Goal: Task Accomplishment & Management: Manage account settings

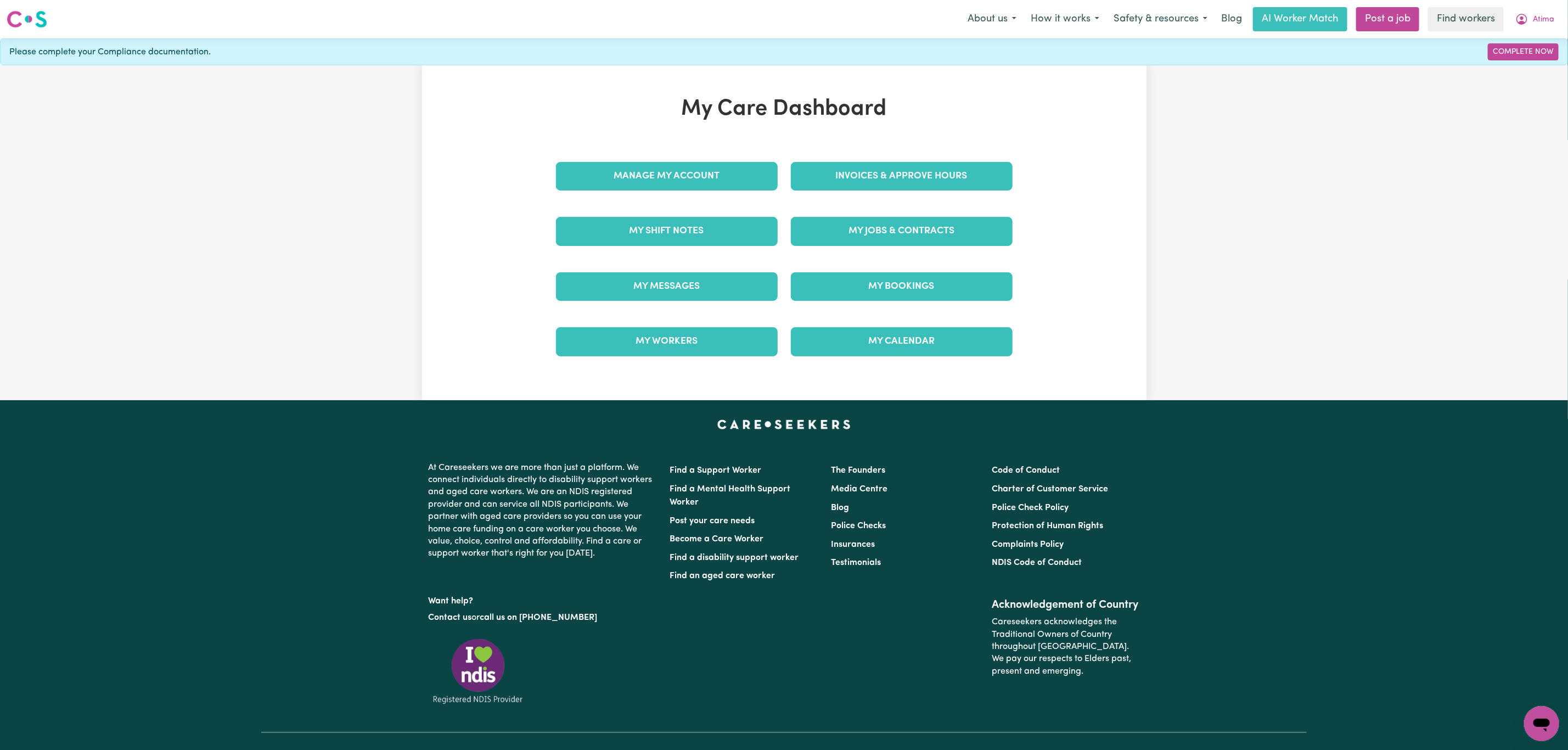
click at [916, 192] on div "Invoices & Approve Hours" at bounding box center [901, 176] width 235 height 55
click at [915, 183] on link "Invoices & Approve Hours" at bounding box center [901, 176] width 222 height 29
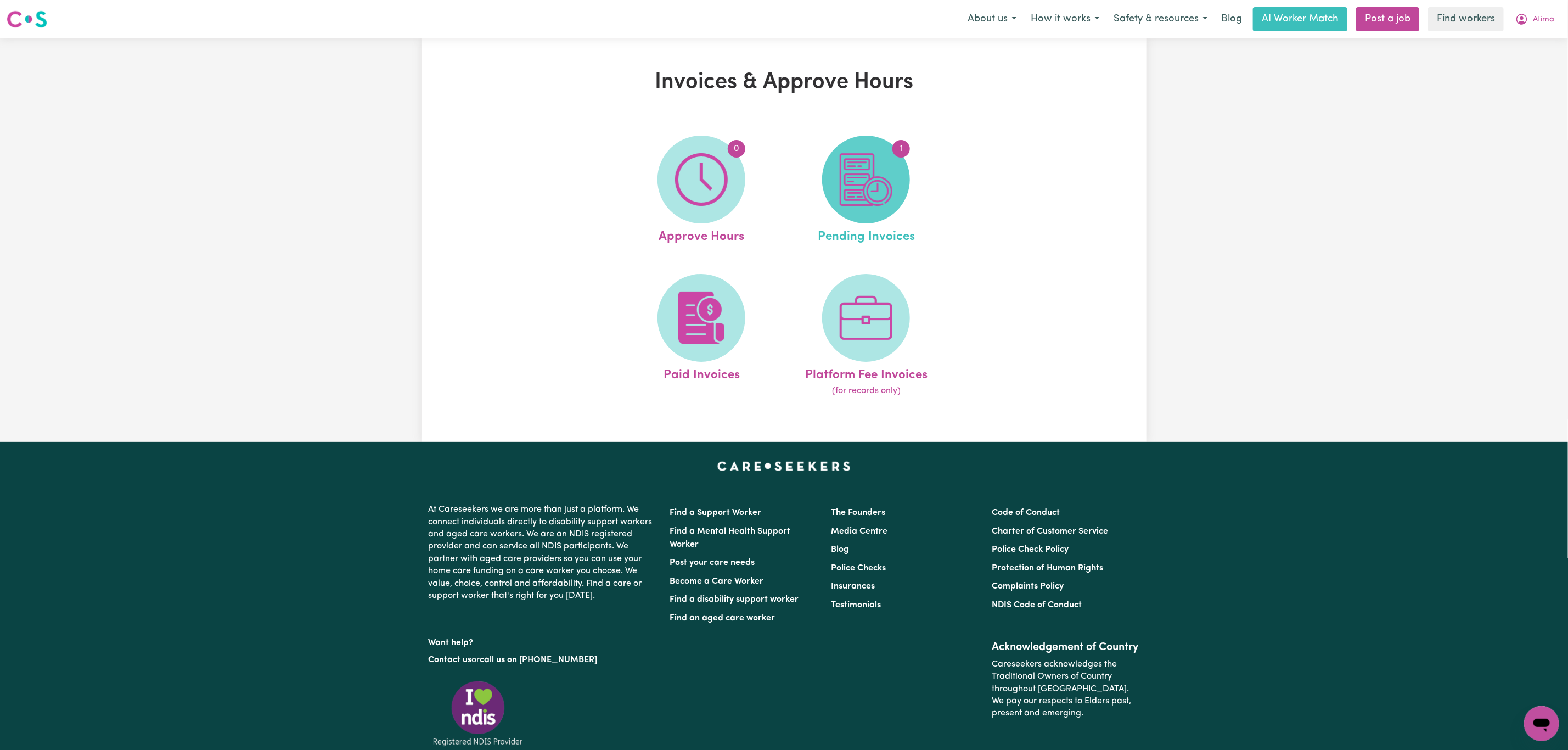
click at [853, 188] on img at bounding box center [866, 180] width 53 height 53
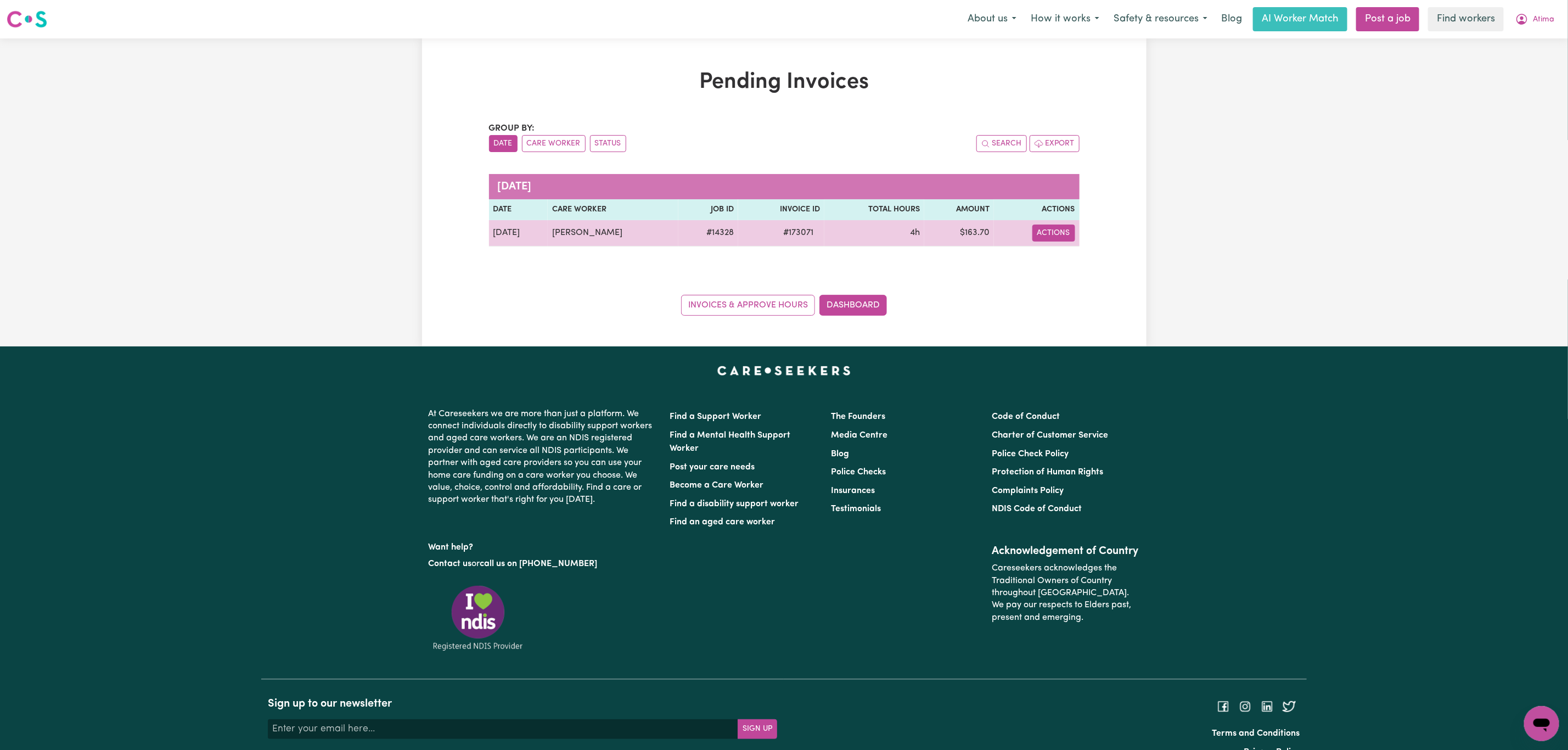
click at [1065, 227] on button "Actions" at bounding box center [1054, 233] width 43 height 17
click at [1079, 258] on link "Download Invoice" at bounding box center [1086, 259] width 100 height 22
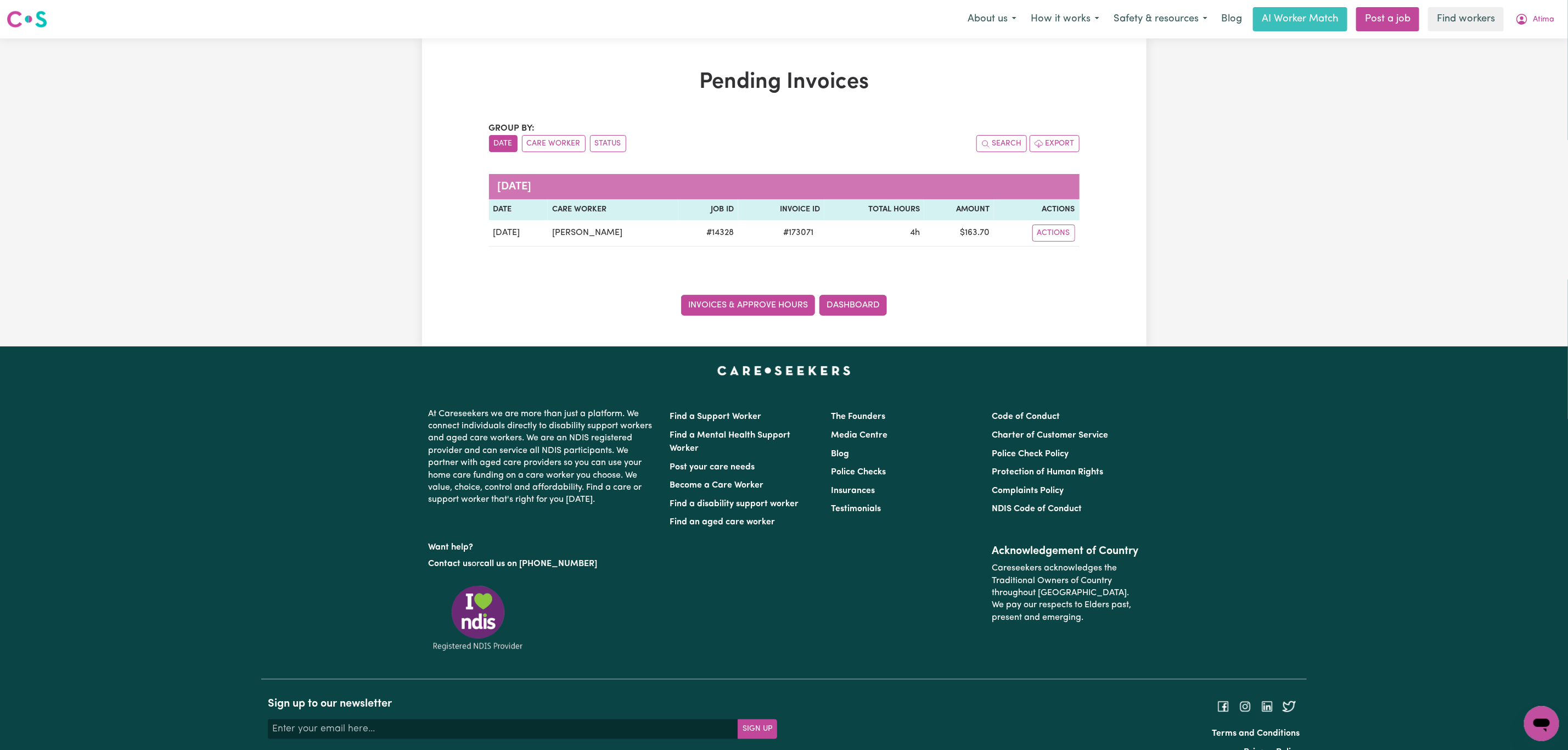
click at [762, 298] on link "Invoices & Approve Hours" at bounding box center [748, 305] width 134 height 21
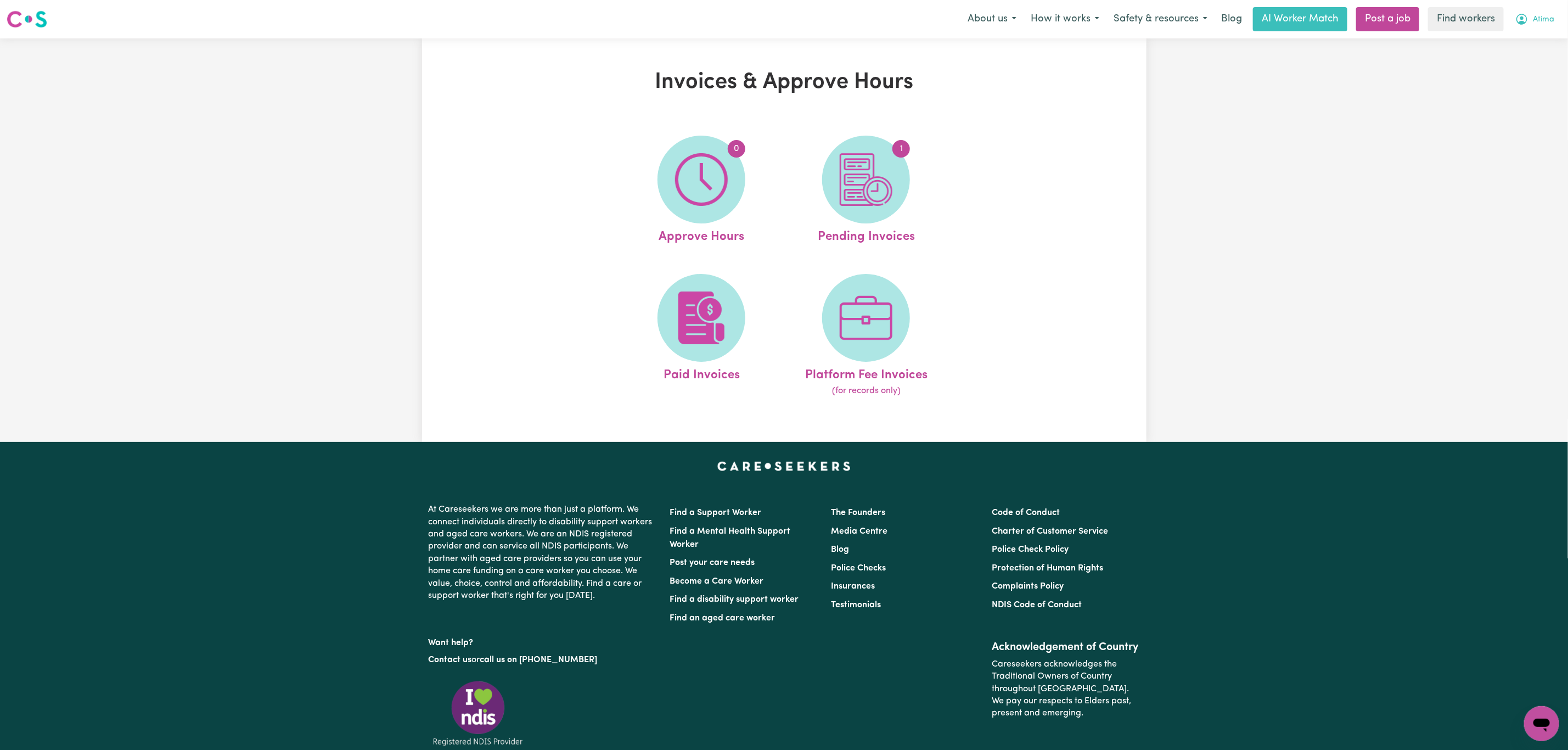
click at [1549, 15] on span "Atima" at bounding box center [1543, 20] width 21 height 12
click at [1546, 41] on link "My Dashboard" at bounding box center [1517, 43] width 86 height 21
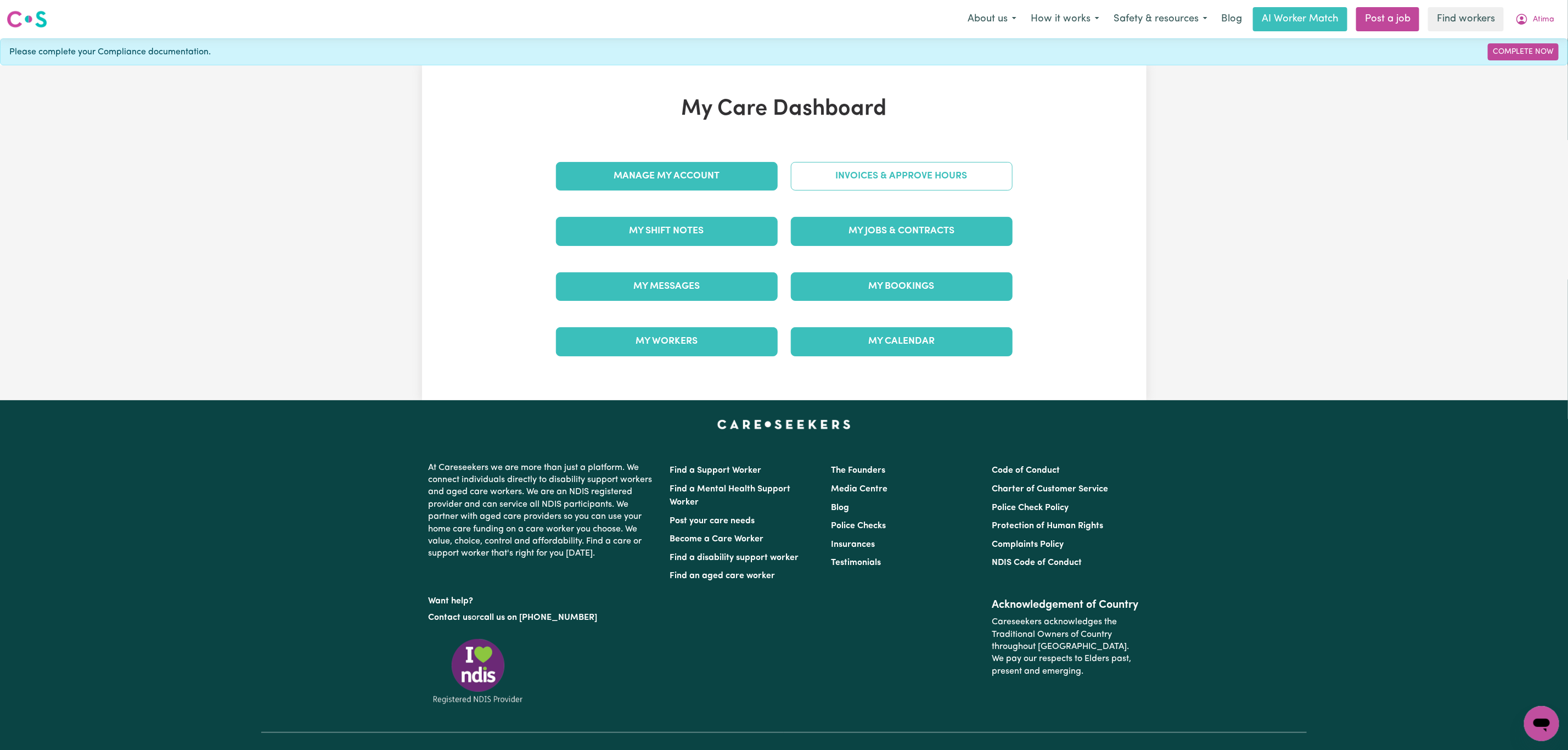
click at [881, 175] on link "Invoices & Approve Hours" at bounding box center [901, 176] width 222 height 29
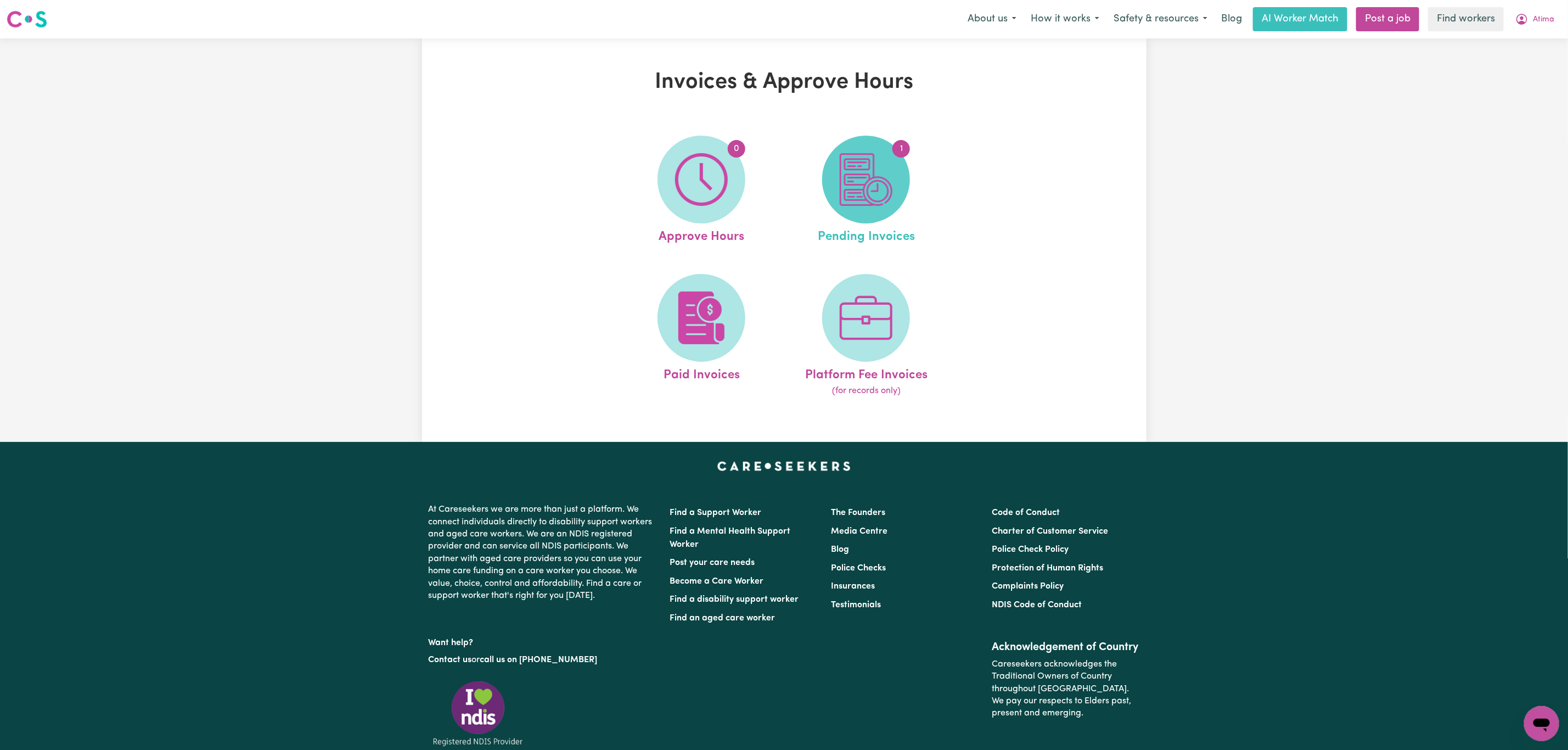
click at [837, 180] on span "1" at bounding box center [866, 180] width 88 height 88
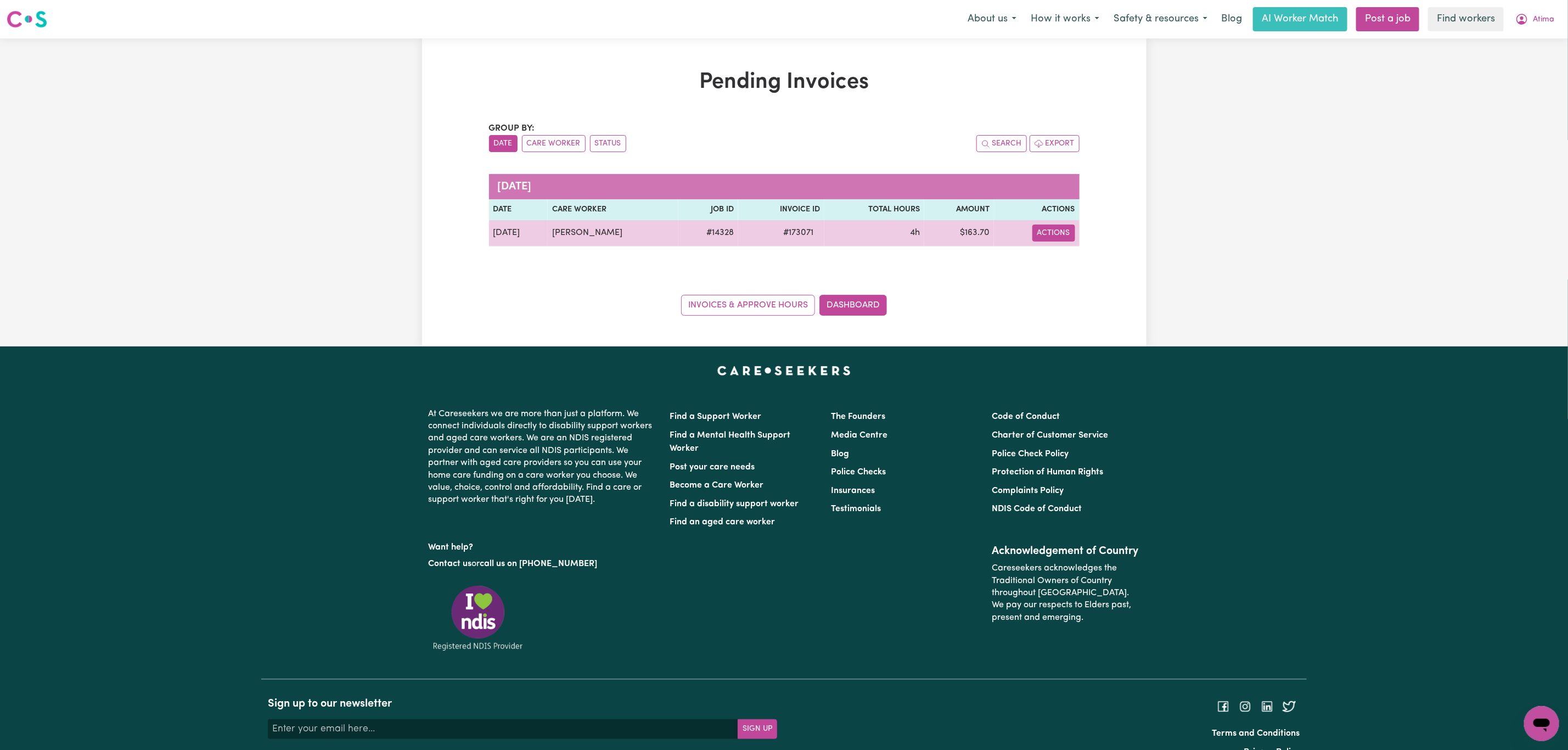
click at [1042, 230] on button "Actions" at bounding box center [1054, 233] width 43 height 17
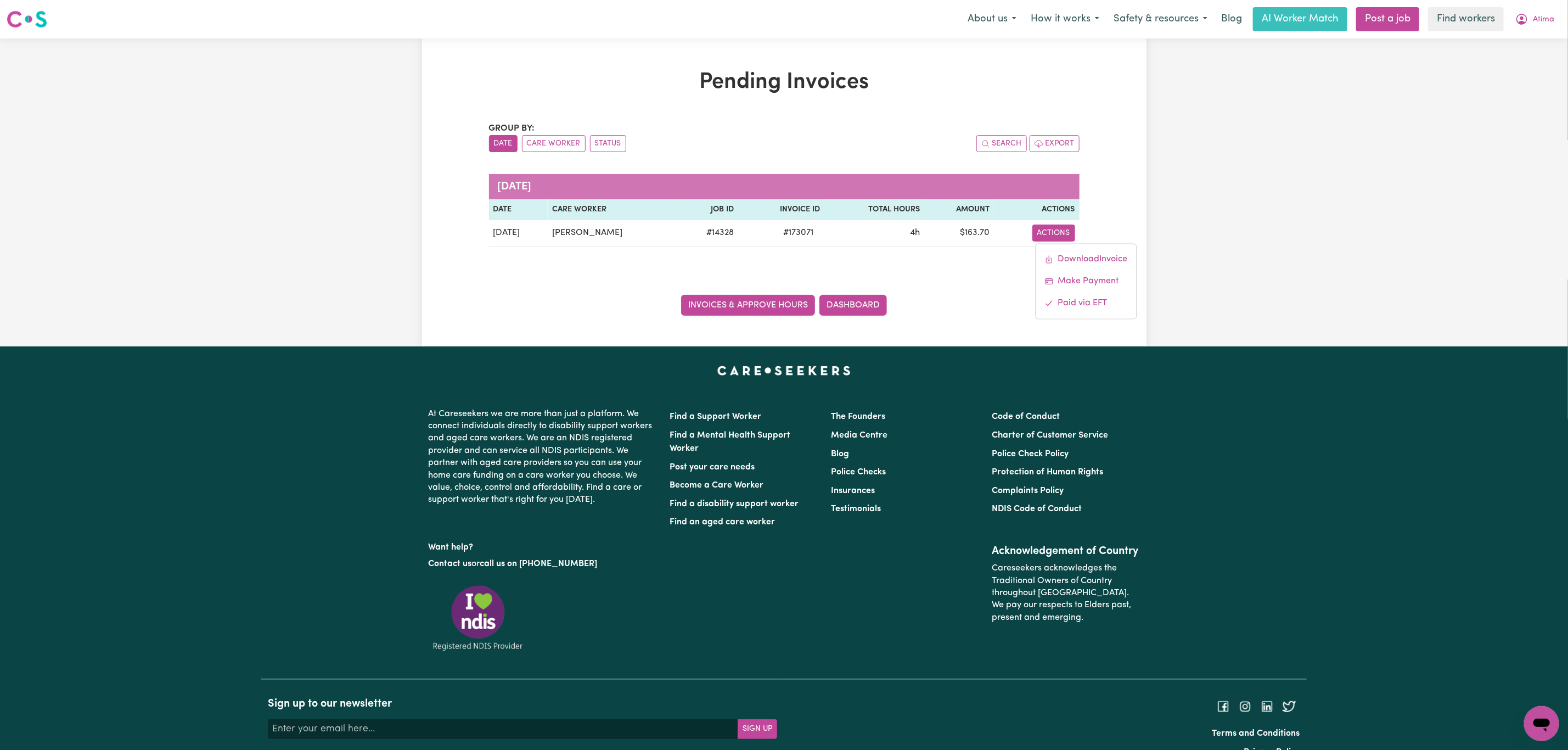
click at [720, 305] on link "Invoices & Approve Hours" at bounding box center [748, 305] width 134 height 21
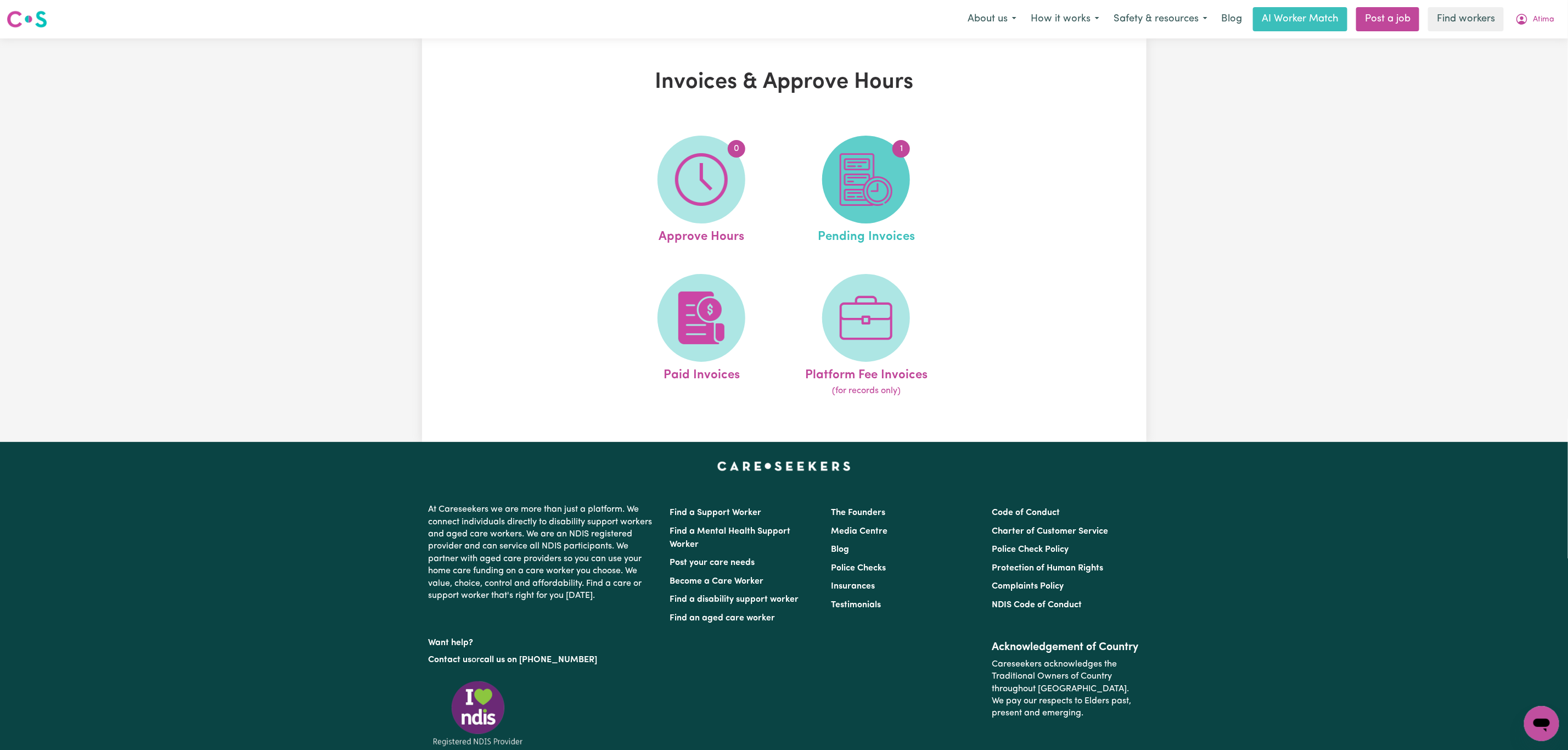
click at [850, 198] on img at bounding box center [866, 180] width 53 height 53
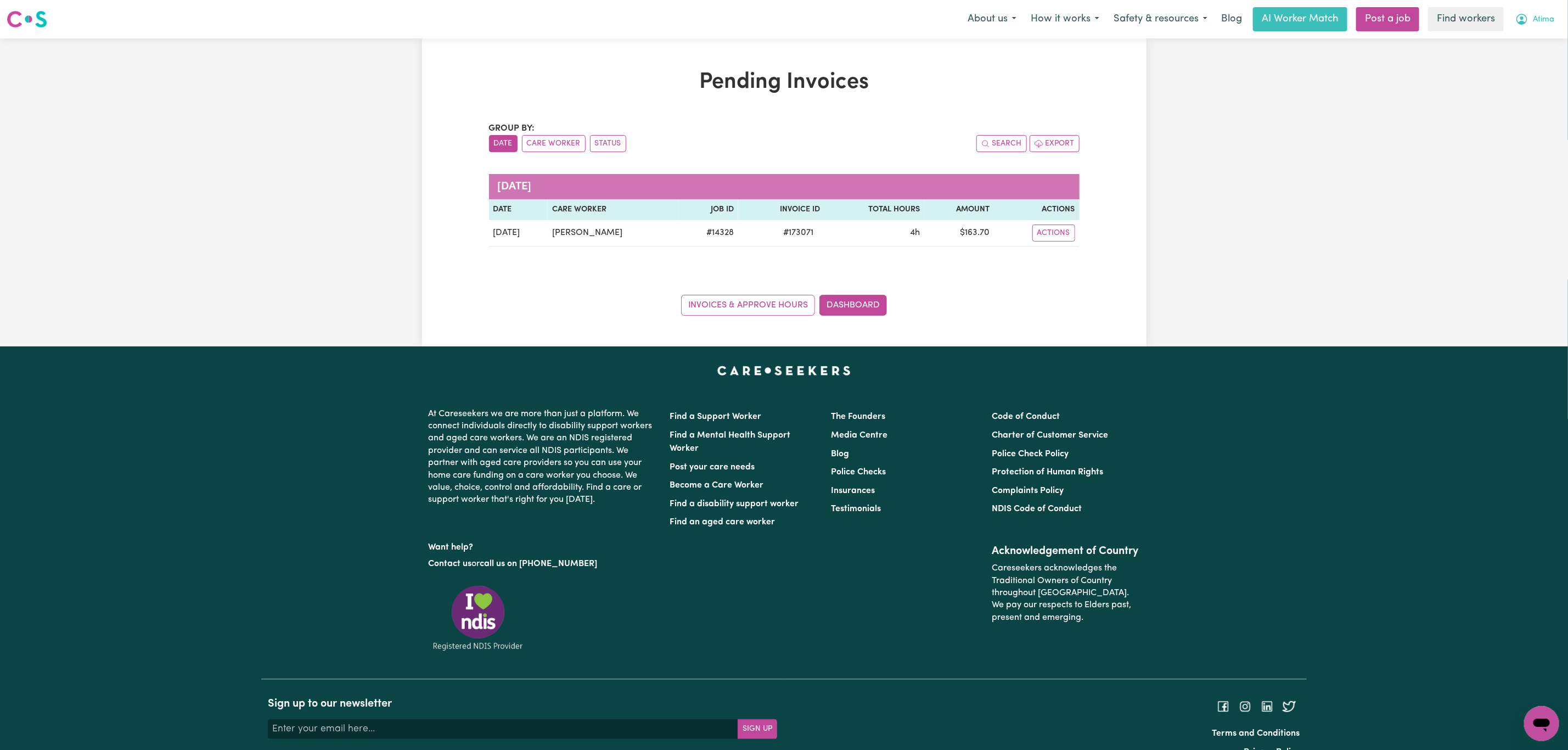
click at [1533, 21] on span "Atima" at bounding box center [1543, 20] width 21 height 12
click at [1526, 40] on link "My Dashboard" at bounding box center [1517, 43] width 86 height 21
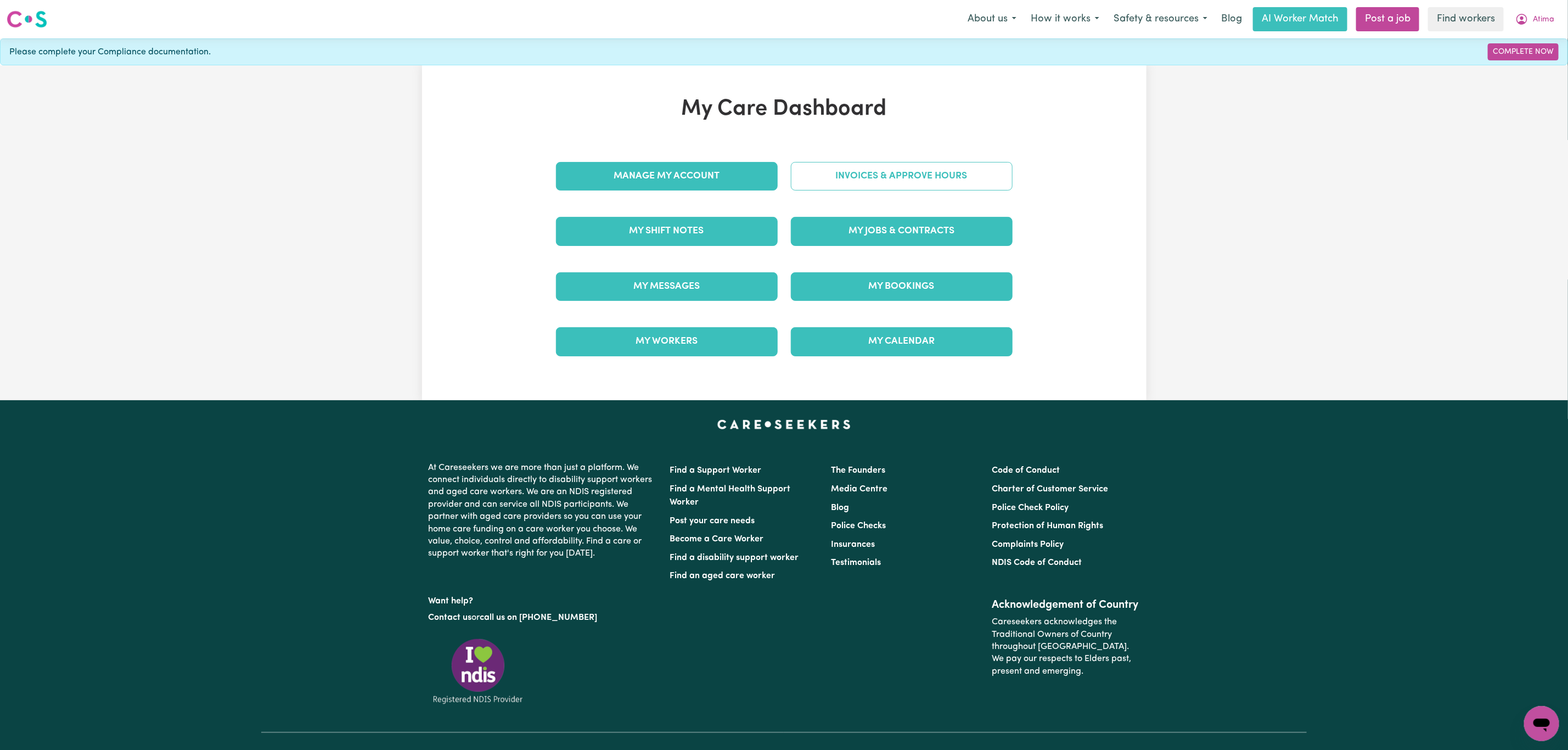
click at [915, 175] on link "Invoices & Approve Hours" at bounding box center [901, 176] width 222 height 29
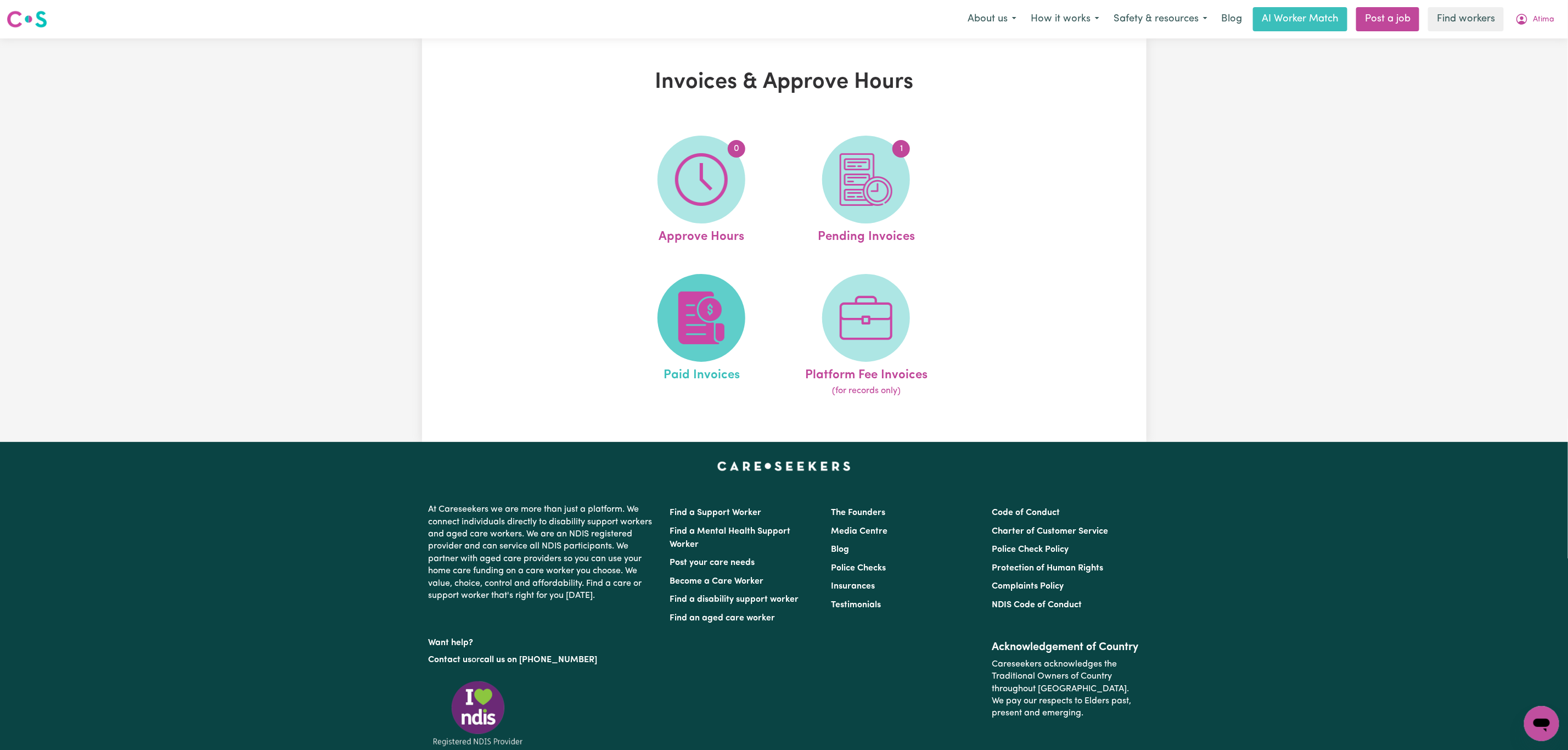
click at [726, 313] on img at bounding box center [701, 318] width 53 height 53
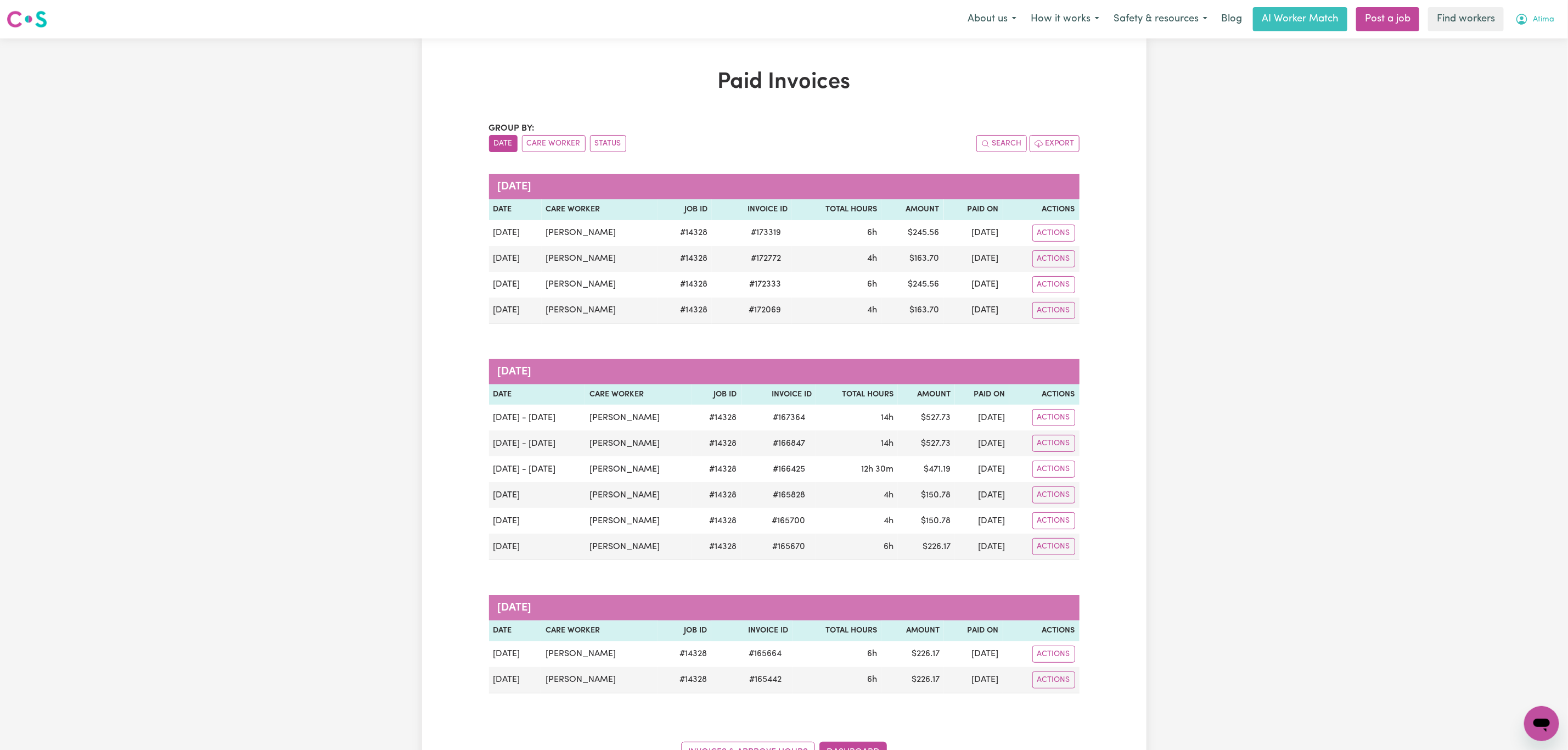
drag, startPoint x: 1521, startPoint y: 19, endPoint x: 1519, endPoint y: 30, distance: 11.2
click at [1522, 22] on icon "My Account" at bounding box center [1522, 19] width 13 height 13
click at [1524, 49] on link "My Dashboard" at bounding box center [1517, 43] width 86 height 21
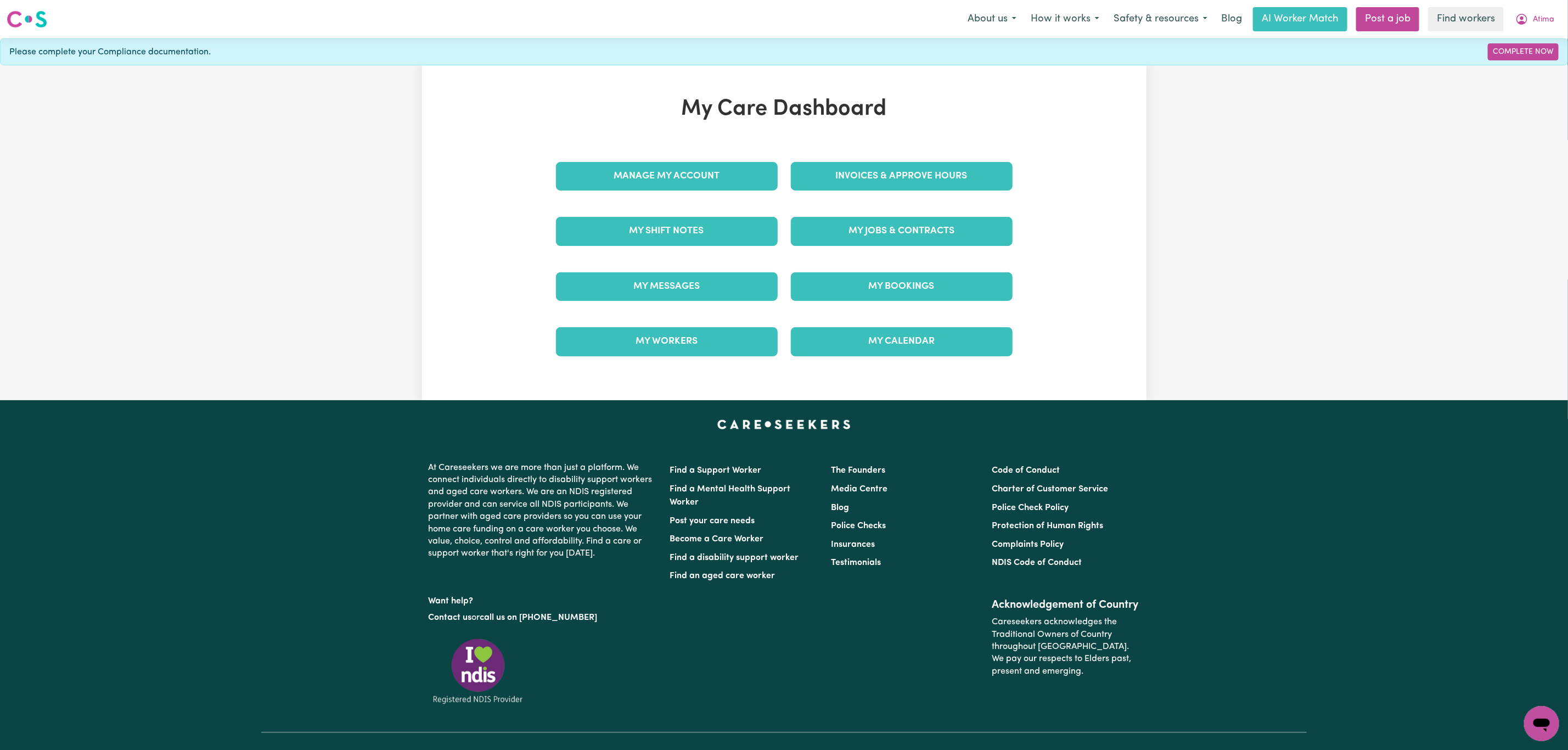
click at [872, 193] on div "Invoices & Approve Hours" at bounding box center [901, 176] width 235 height 55
click at [872, 176] on link "Invoices & Approve Hours" at bounding box center [901, 176] width 222 height 29
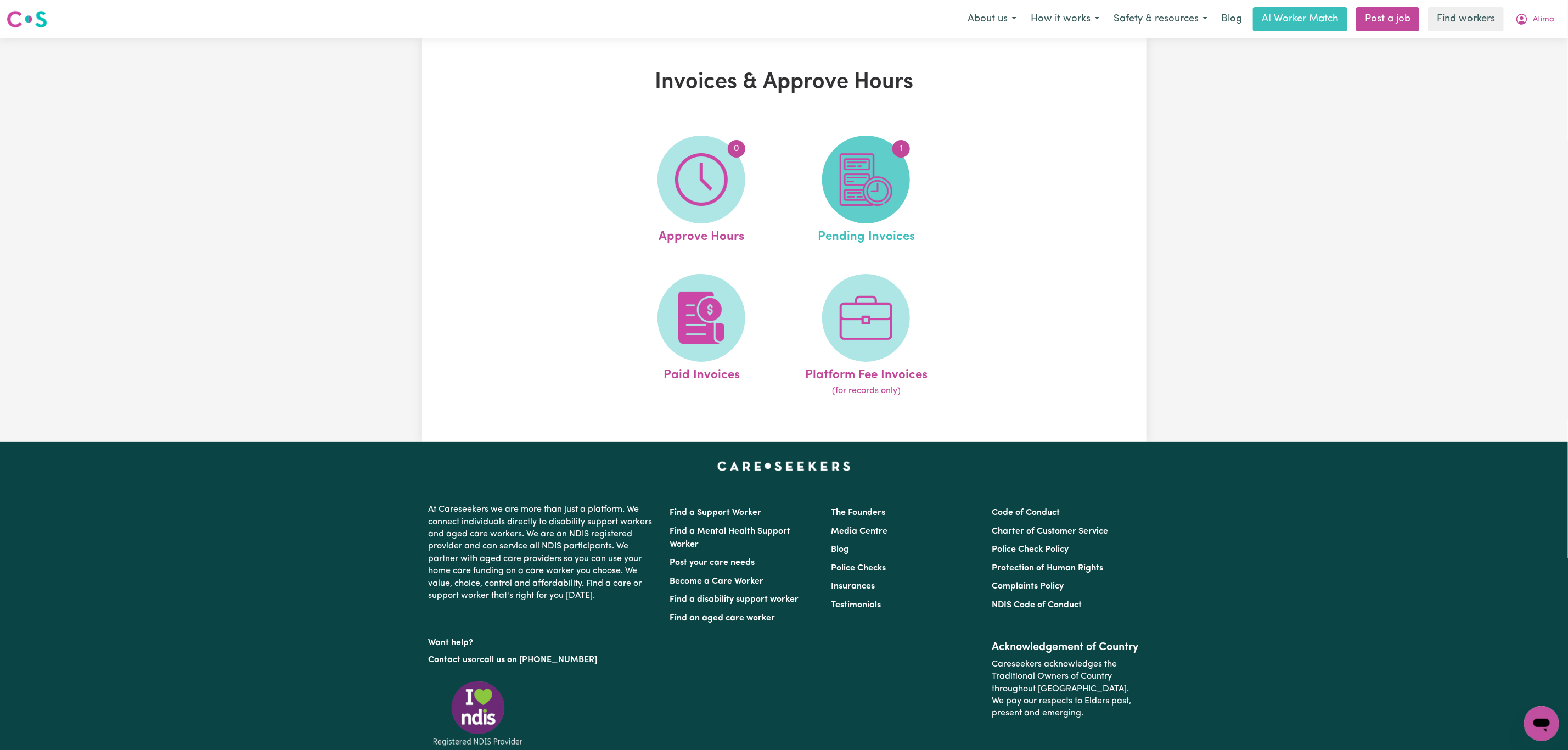
click at [872, 206] on span "1" at bounding box center [866, 180] width 88 height 88
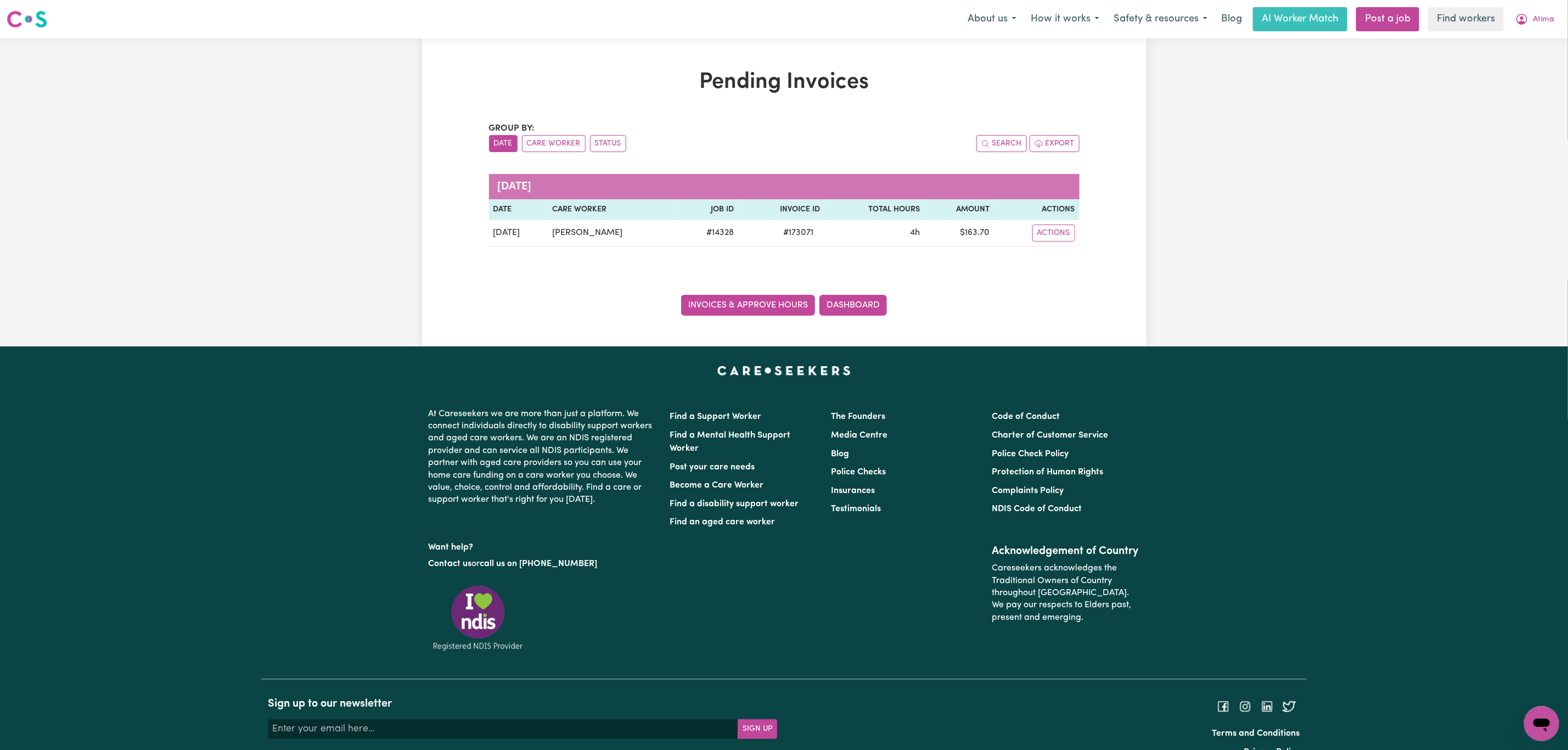
click at [747, 298] on link "Invoices & Approve Hours" at bounding box center [748, 305] width 134 height 21
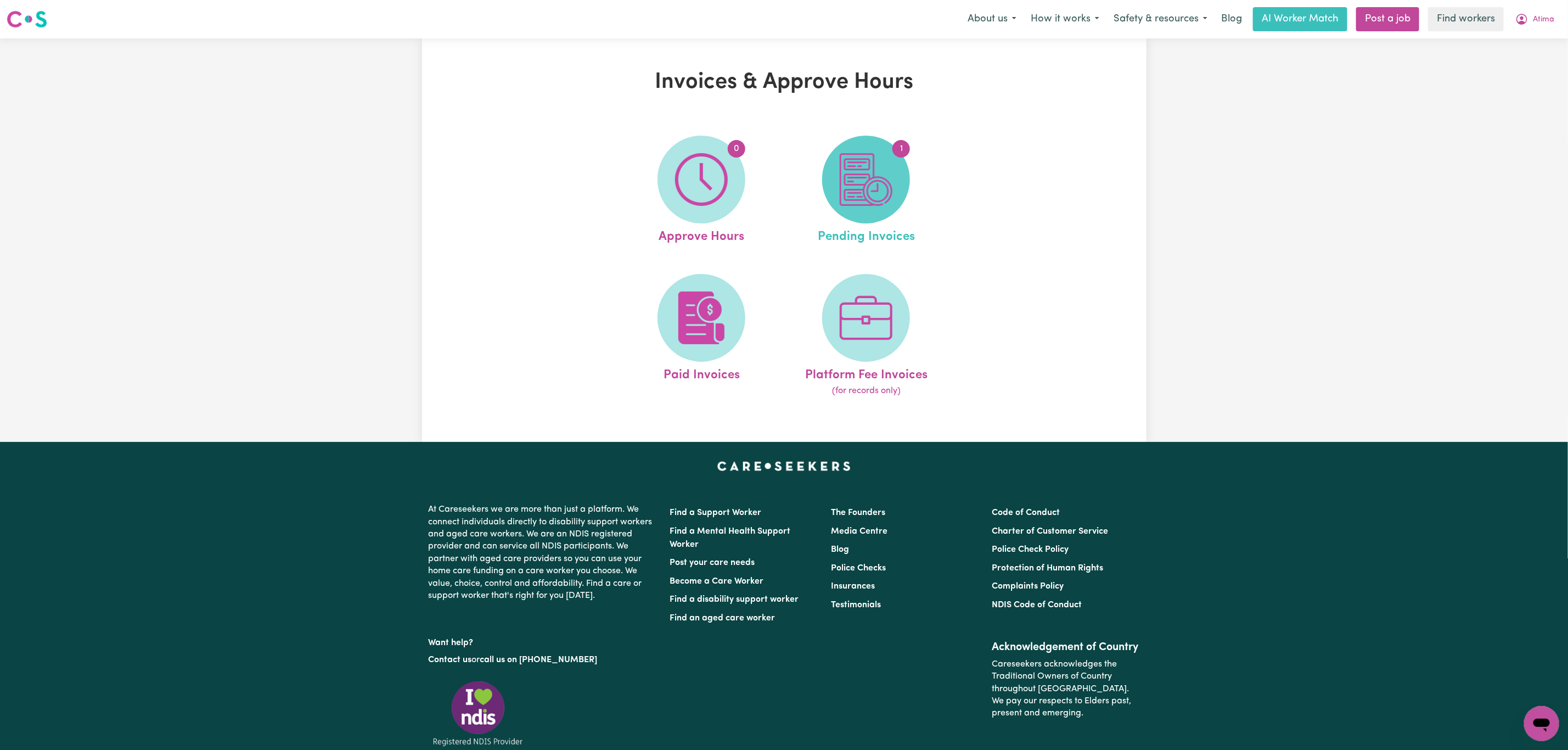
click at [877, 201] on img at bounding box center [866, 180] width 53 height 53
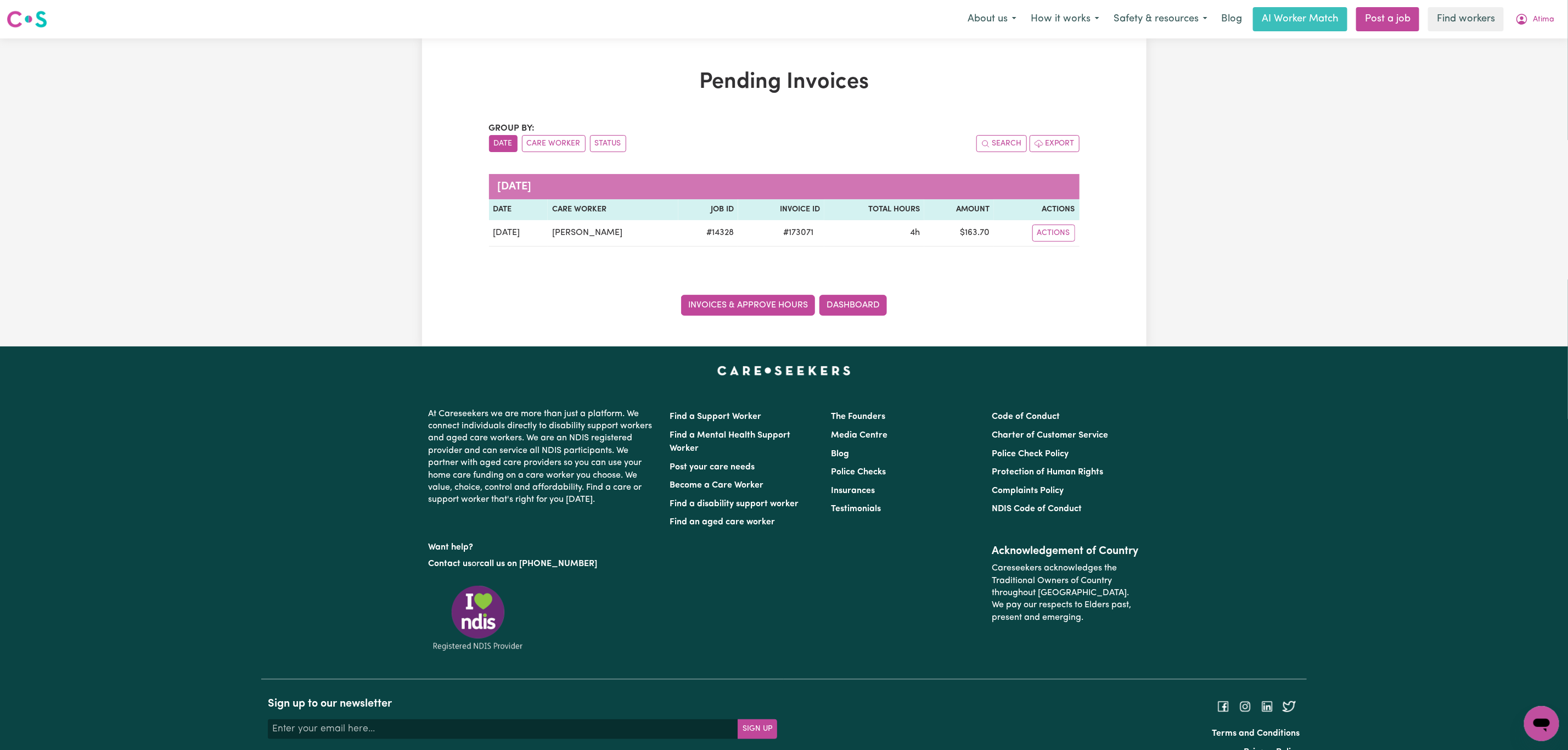
click at [760, 302] on link "Invoices & Approve Hours" at bounding box center [748, 305] width 134 height 21
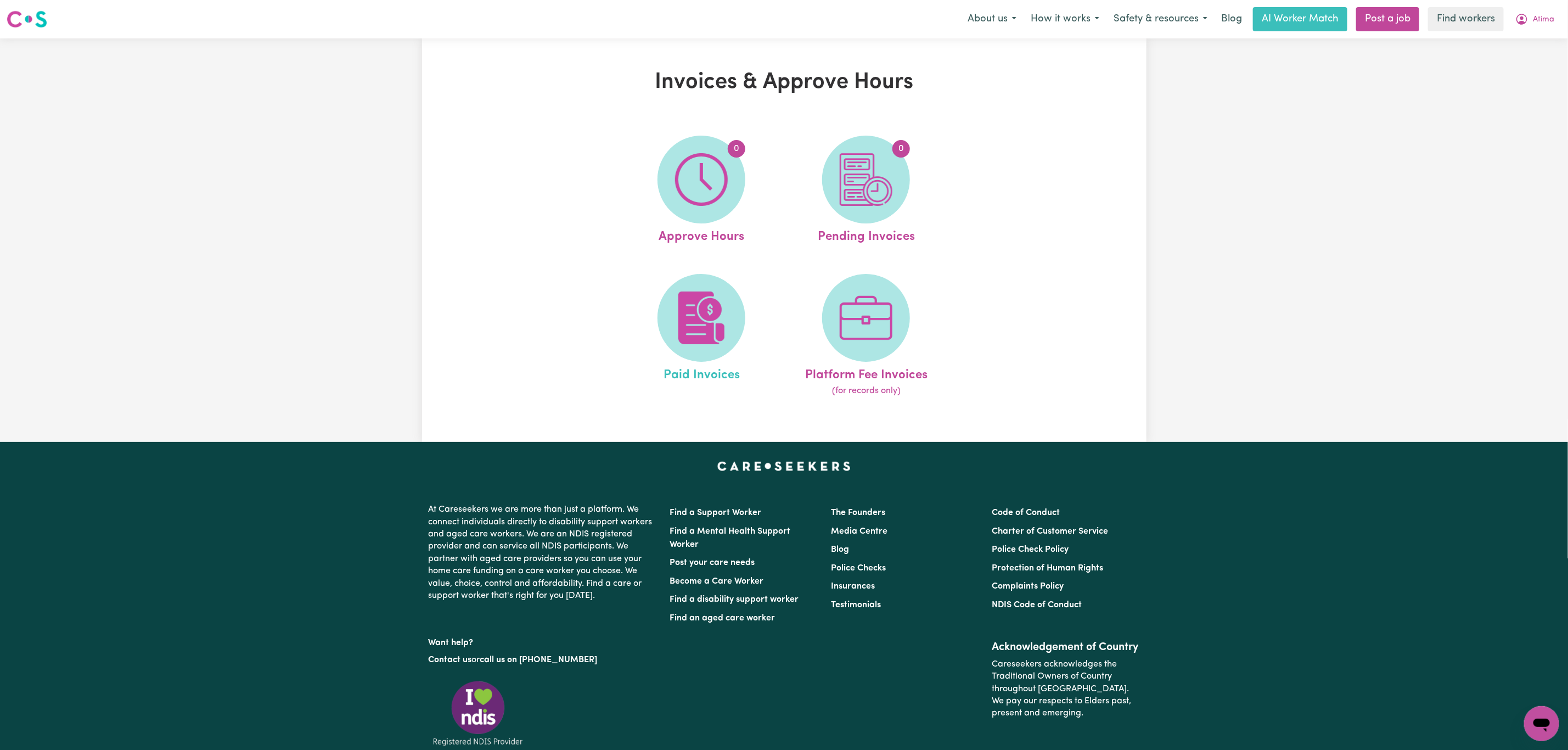
drag, startPoint x: 760, startPoint y: 302, endPoint x: 748, endPoint y: 315, distance: 17.7
click at [748, 315] on link "Paid Invoices" at bounding box center [701, 336] width 158 height 124
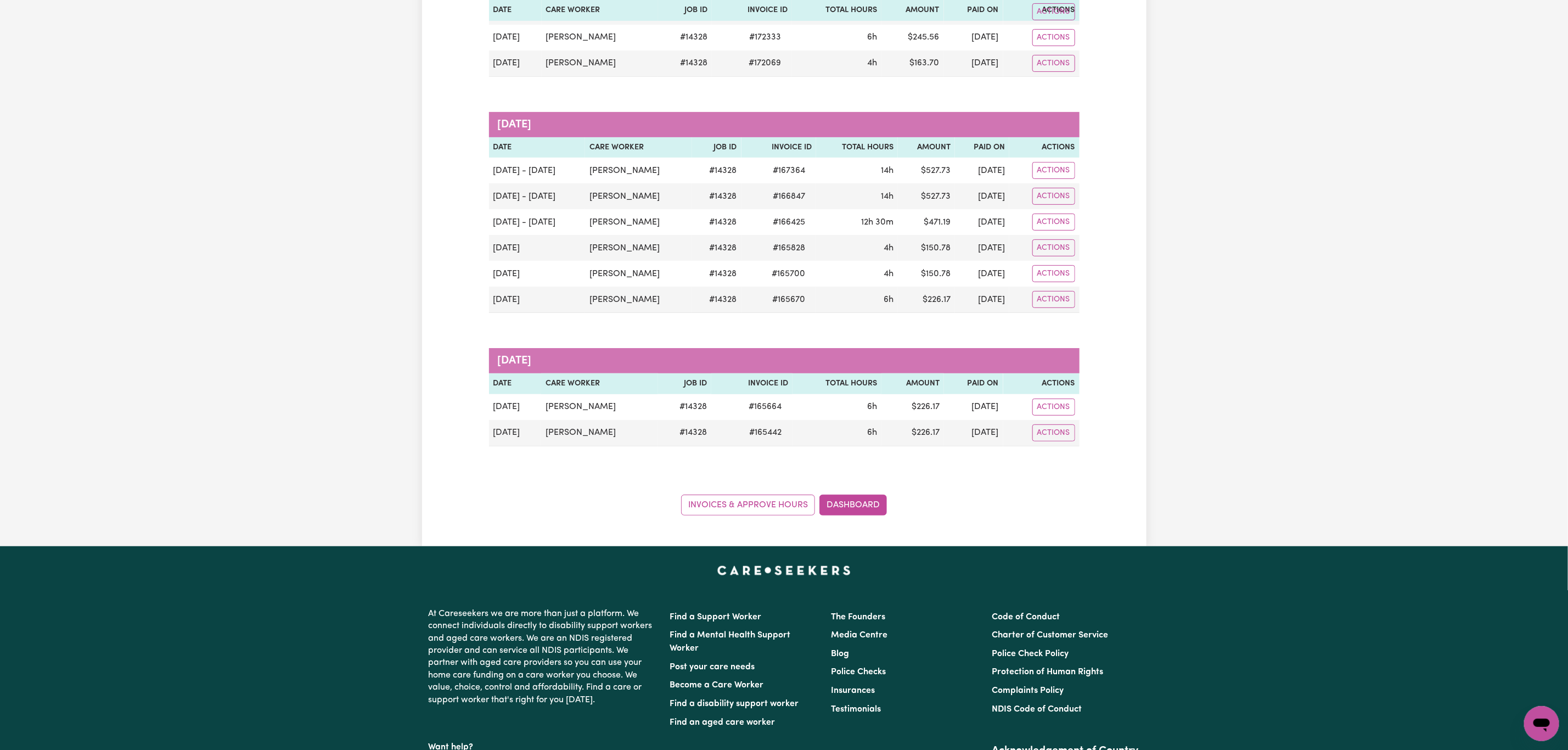
scroll to position [164, 0]
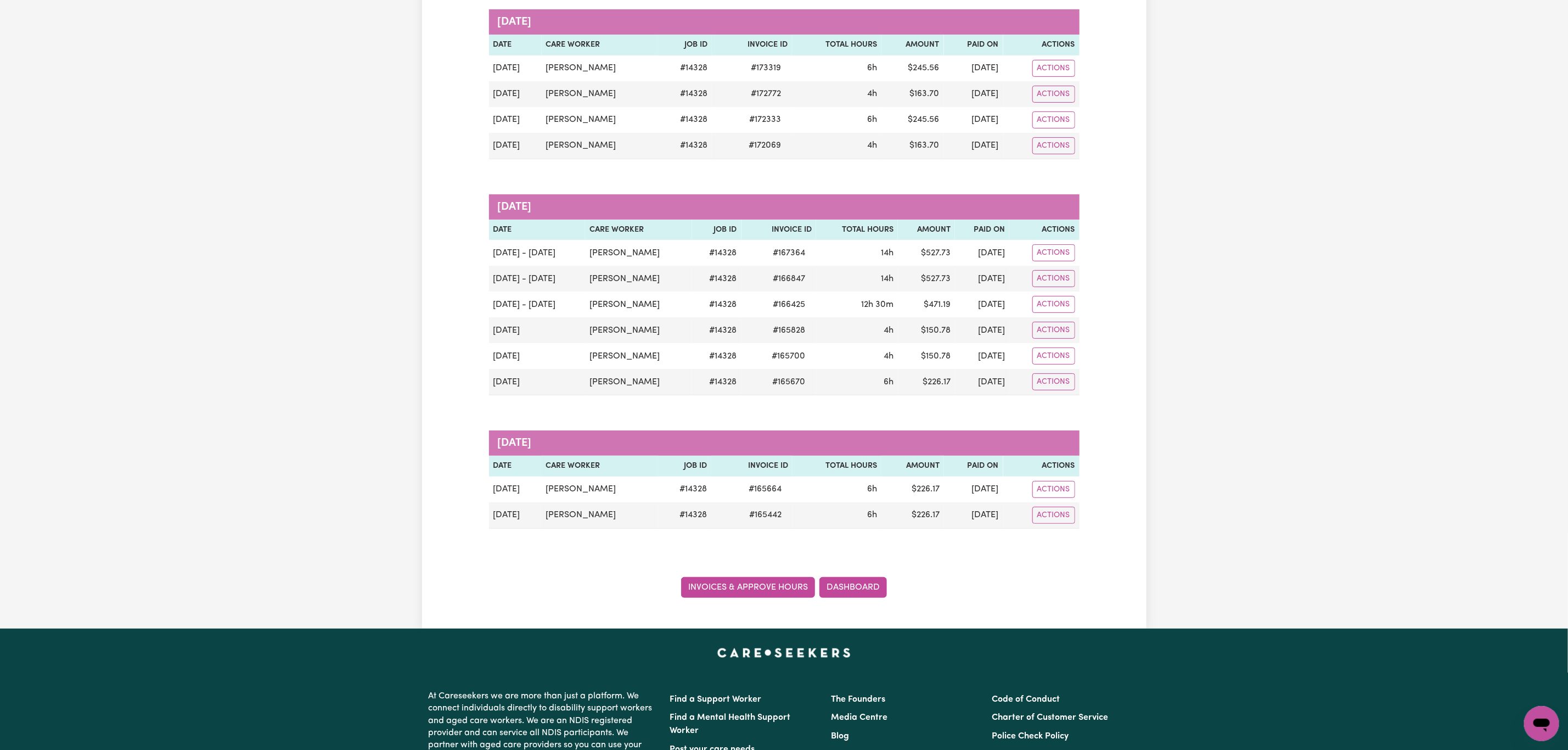
click at [755, 587] on link "Invoices & Approve Hours" at bounding box center [748, 587] width 134 height 21
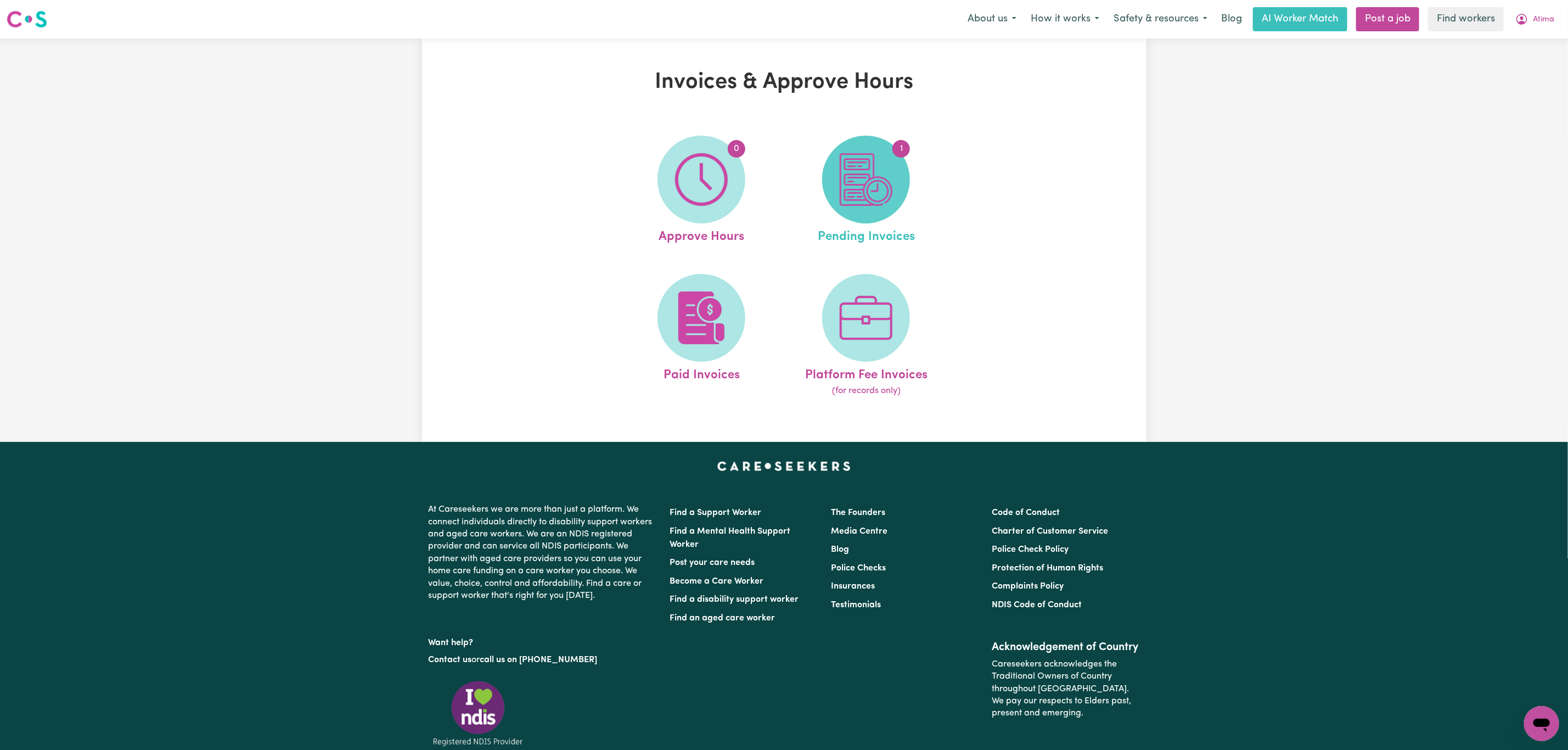
click at [842, 192] on img at bounding box center [866, 180] width 53 height 53
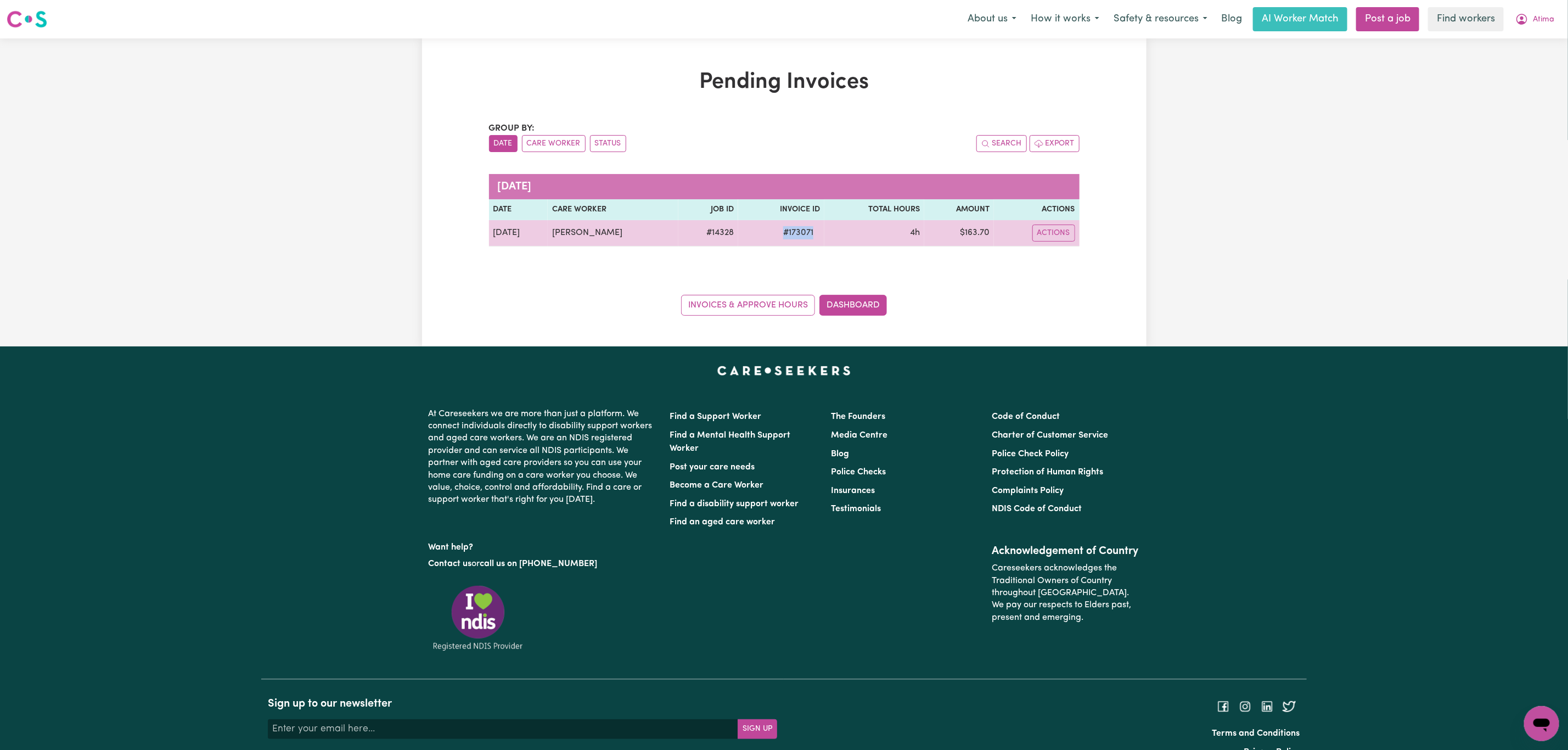
drag, startPoint x: 806, startPoint y: 233, endPoint x: 748, endPoint y: 242, distance: 58.7
click at [748, 242] on td "# 173071" at bounding box center [782, 233] width 86 height 26
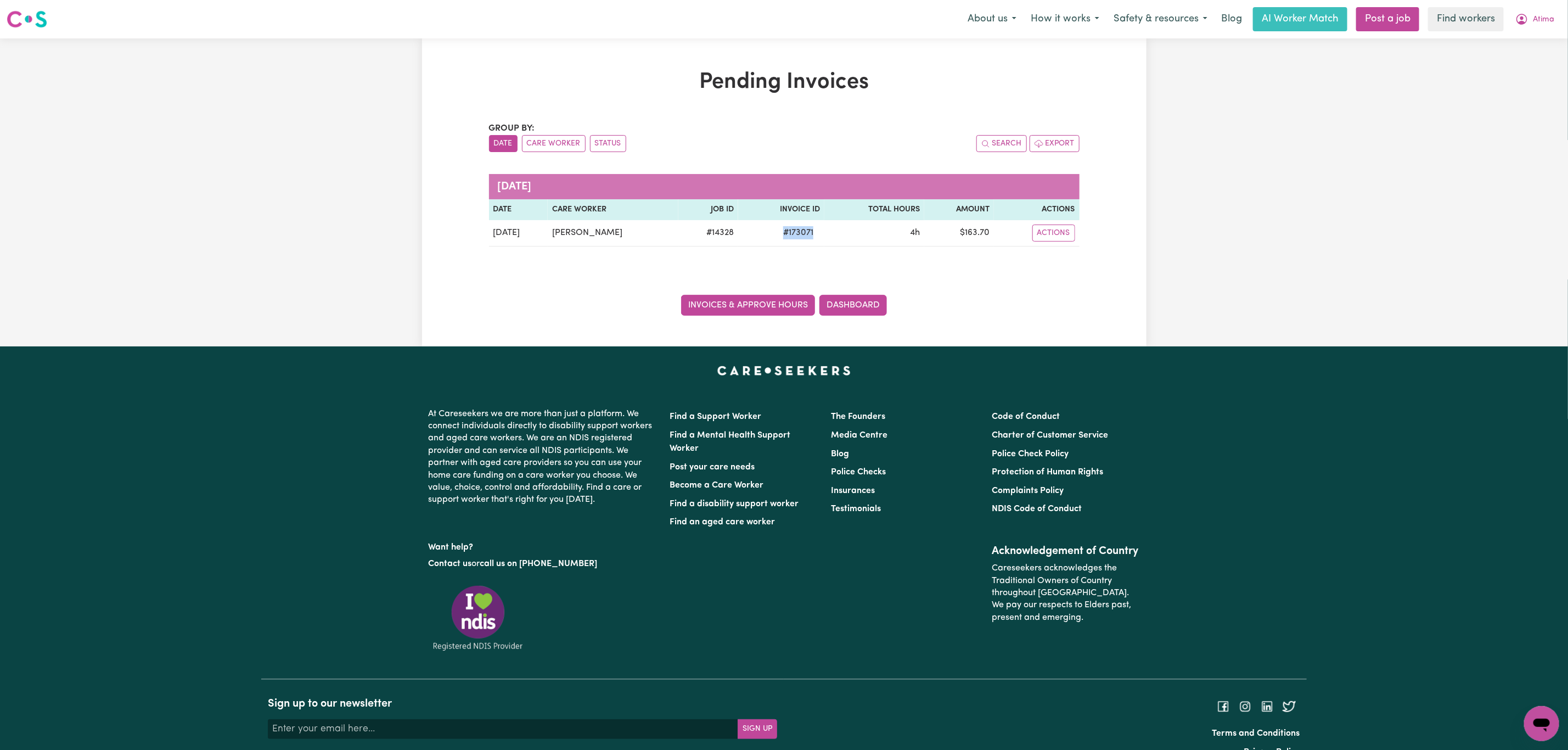
click at [728, 300] on link "Invoices & Approve Hours" at bounding box center [748, 305] width 134 height 21
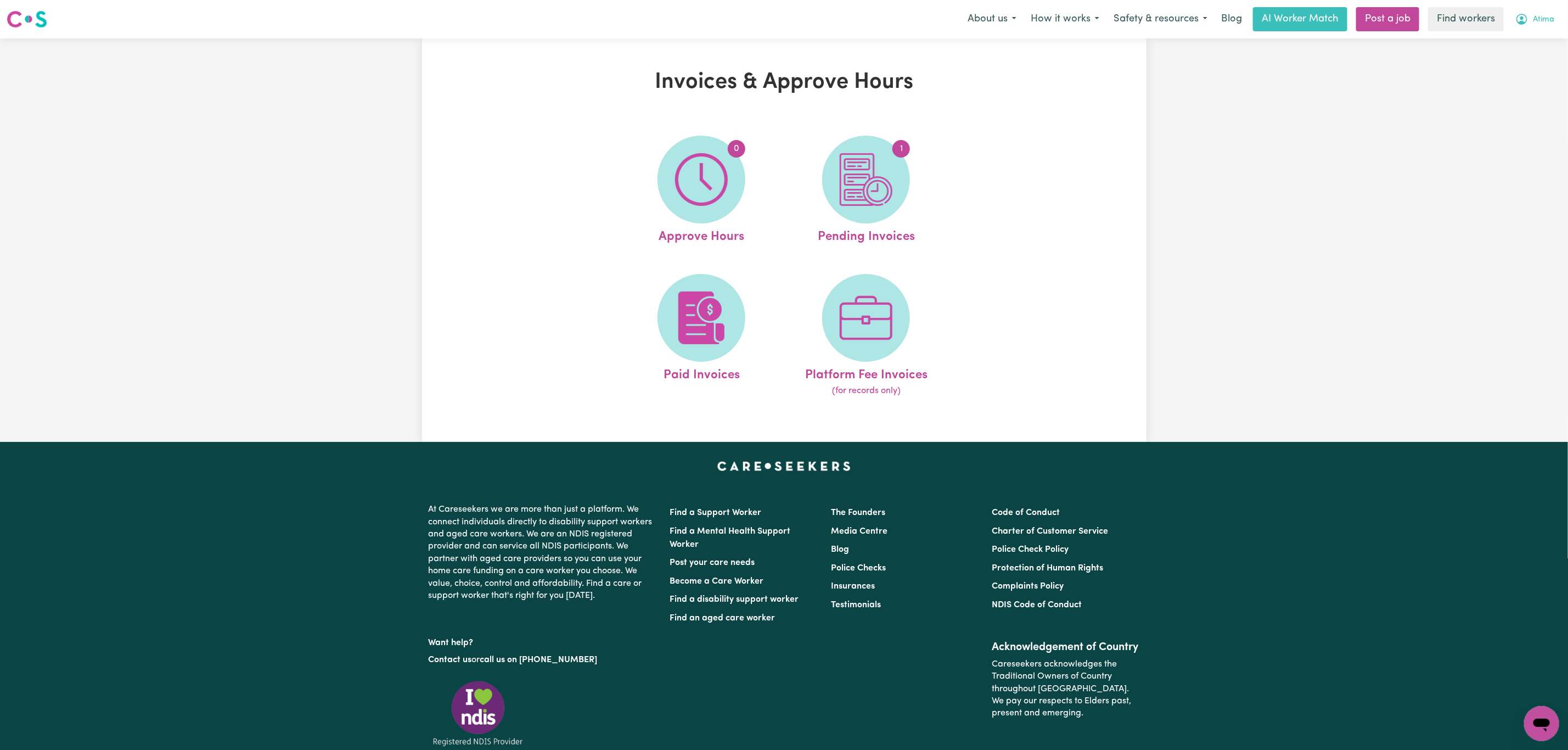
click at [1535, 23] on span "Atima" at bounding box center [1543, 20] width 21 height 12
click at [1522, 29] on button "Atima" at bounding box center [1535, 19] width 53 height 23
drag, startPoint x: 1524, startPoint y: 19, endPoint x: 1518, endPoint y: 40, distance: 21.8
click at [1524, 18] on icon "My Account" at bounding box center [1522, 19] width 13 height 13
click at [1518, 42] on link "My Dashboard" at bounding box center [1517, 43] width 86 height 21
